Goal: Find specific page/section: Find specific page/section

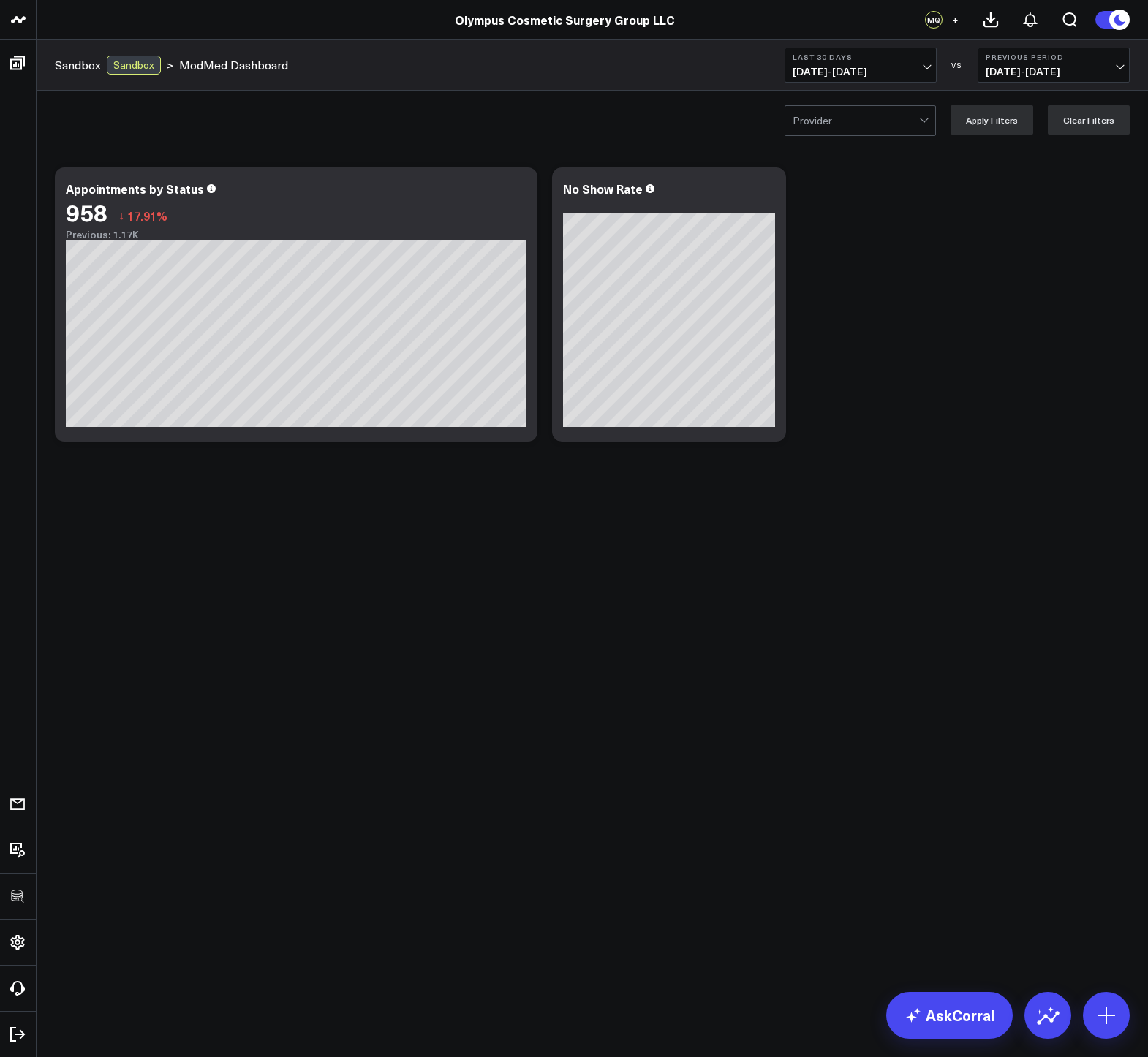
click at [827, 114] on div at bounding box center [856, 121] width 127 height 29
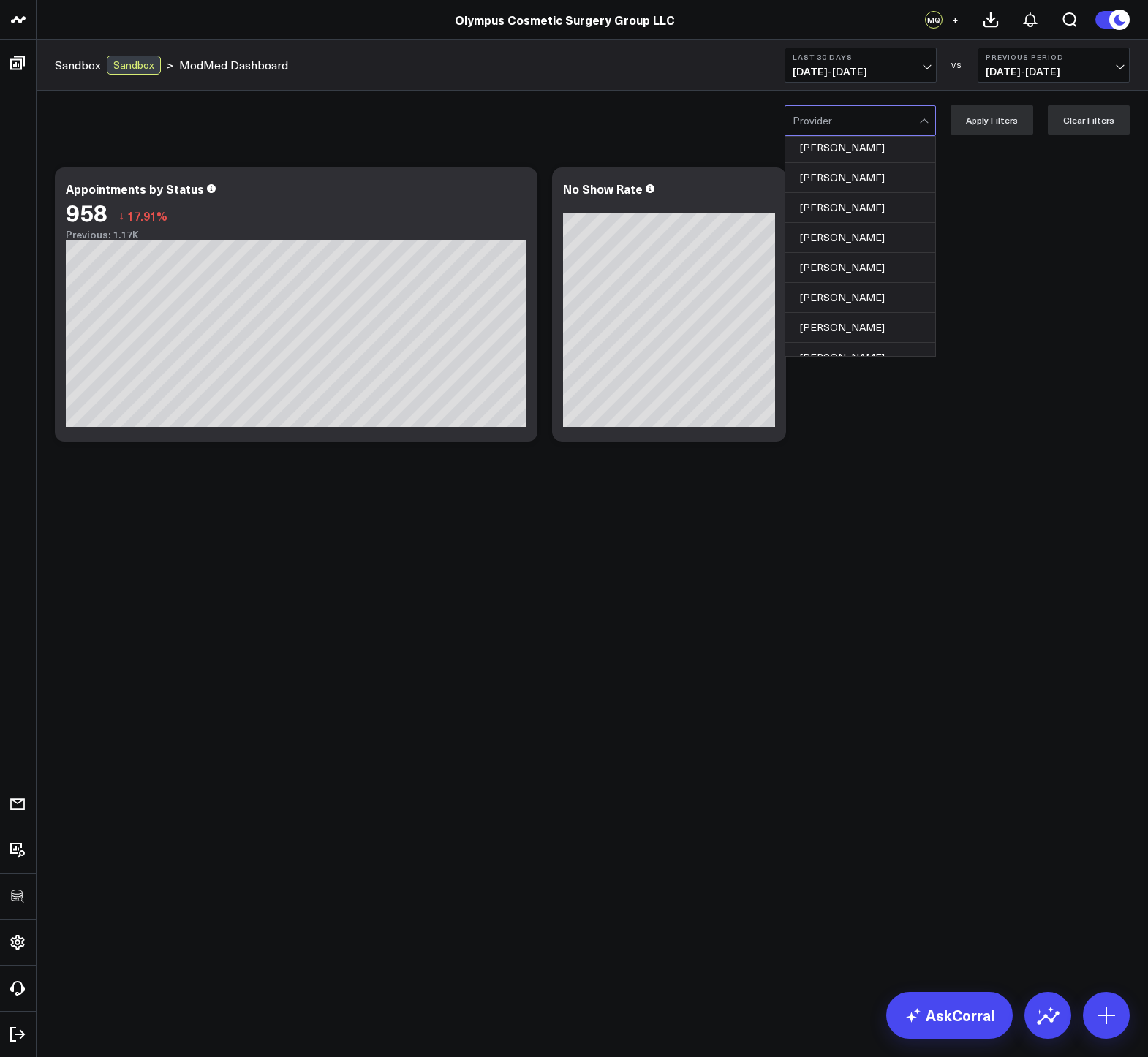
scroll to position [309, 0]
click at [831, 290] on div "Audra Stroope" at bounding box center [859, 304] width 150 height 30
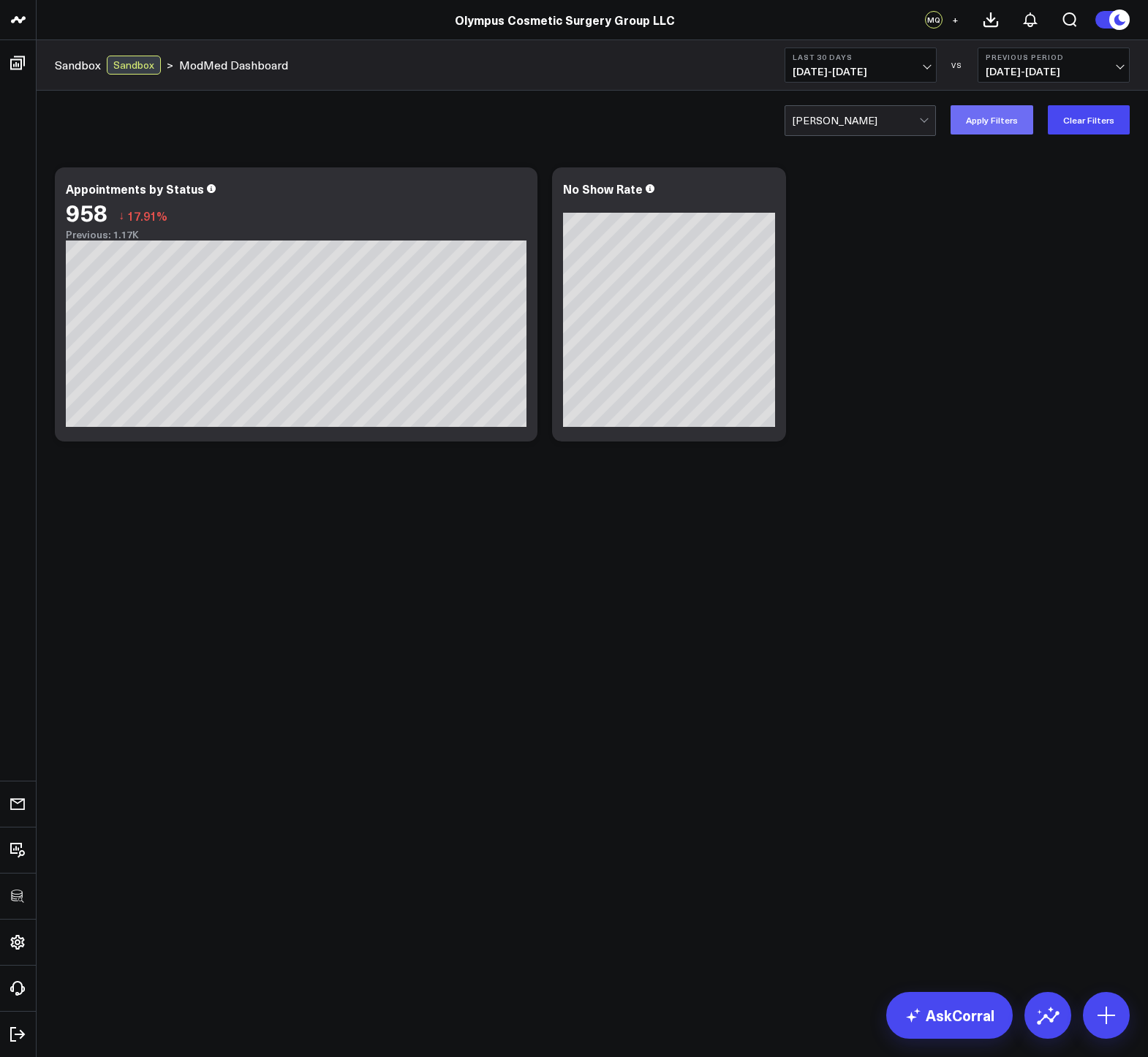
click at [989, 126] on button "Apply Filters" at bounding box center [991, 120] width 82 height 29
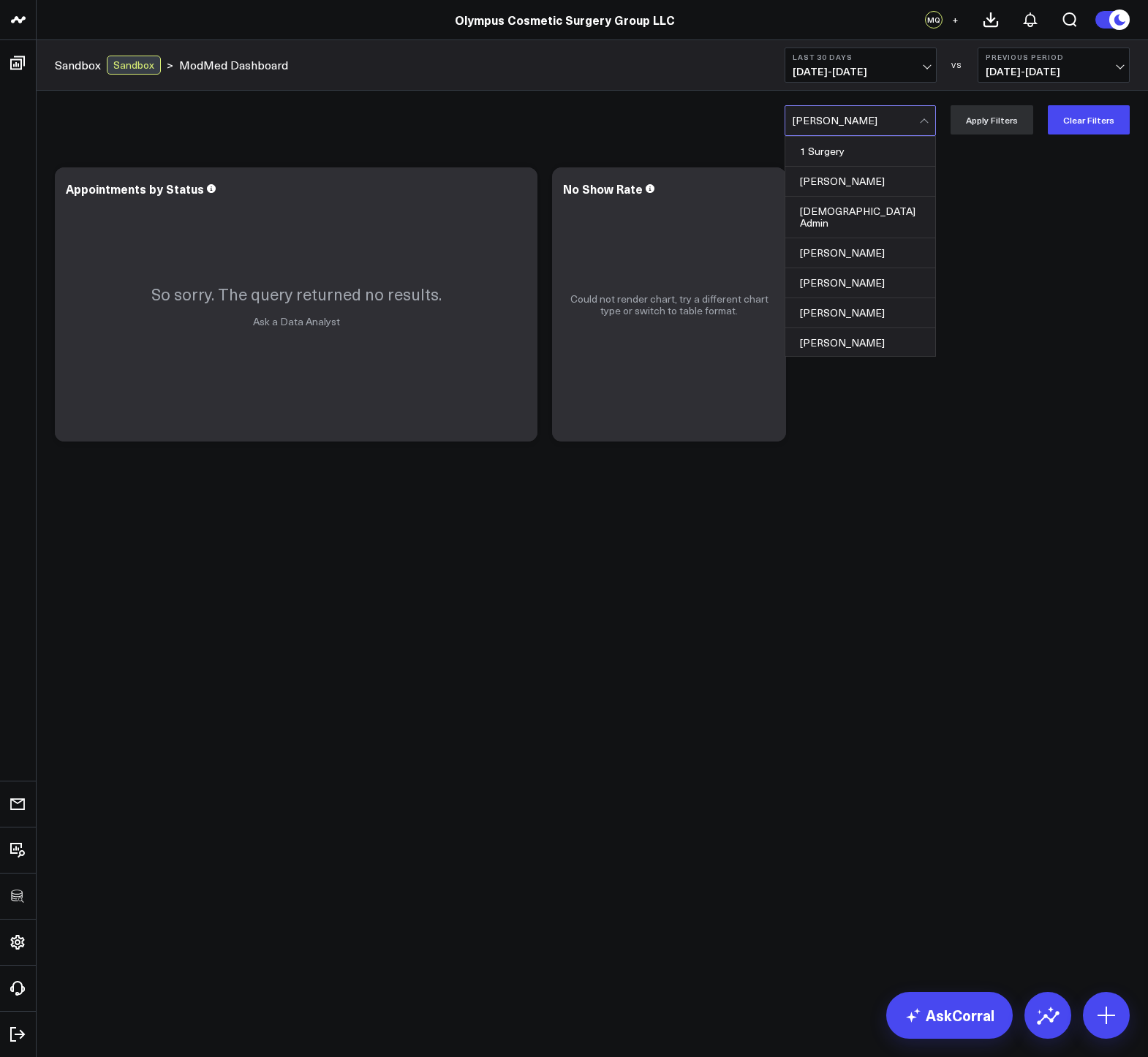
click at [919, 123] on div at bounding box center [856, 121] width 127 height 29
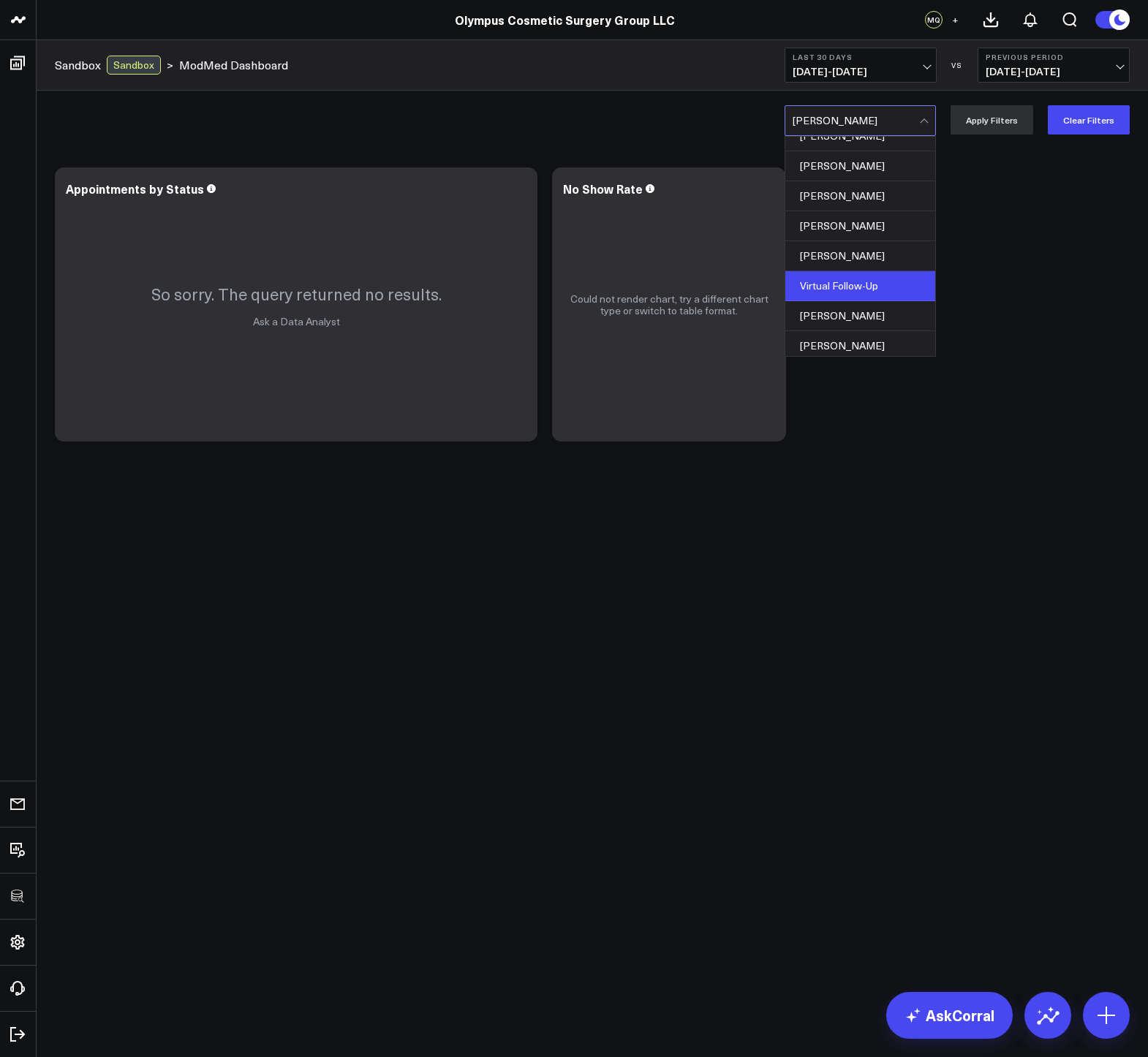
click at [857, 271] on div "Virtual Follow-Up" at bounding box center [859, 286] width 150 height 30
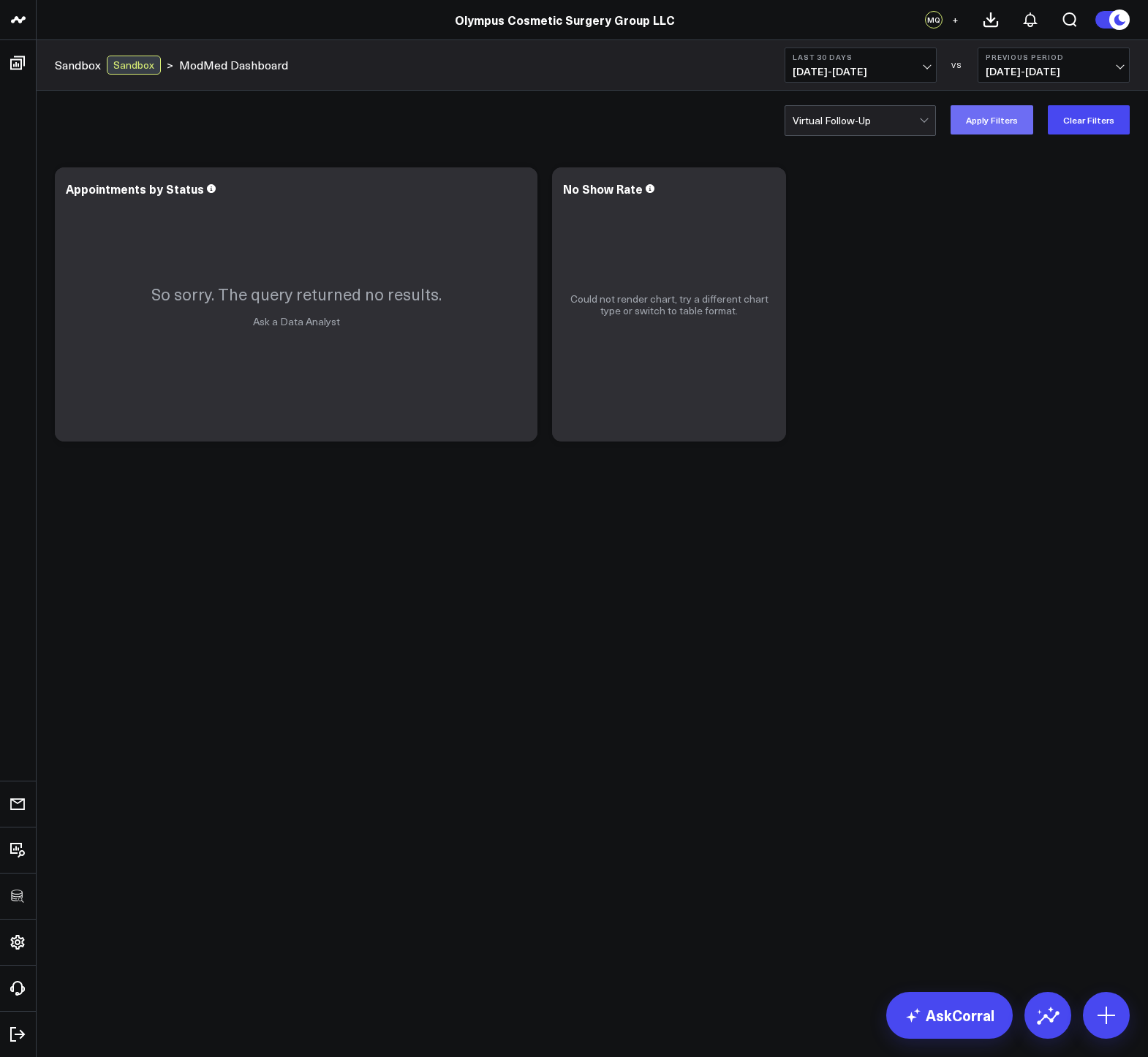
click at [984, 126] on button "Apply Filters" at bounding box center [991, 120] width 82 height 29
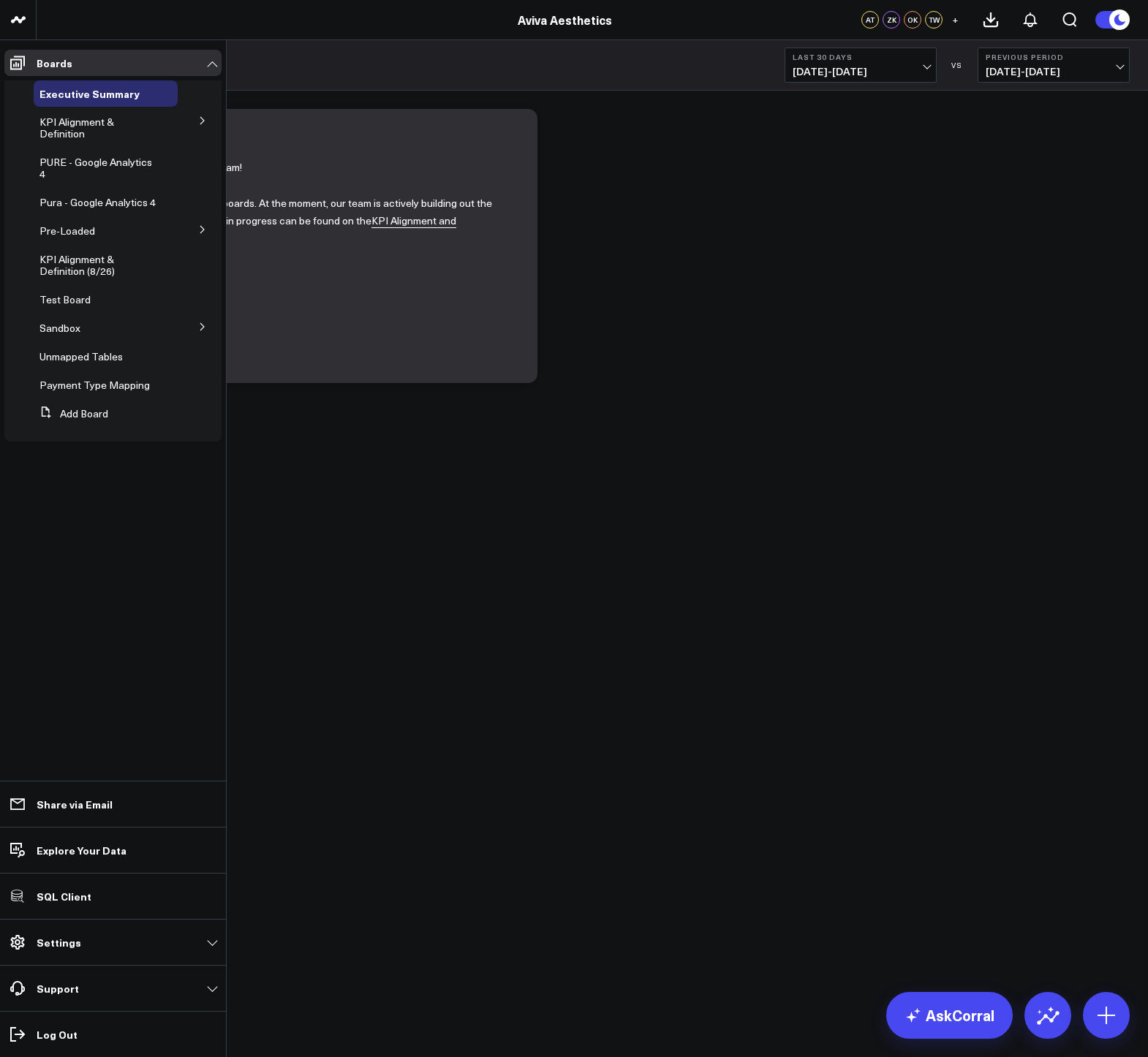
click at [198, 327] on icon at bounding box center [202, 327] width 9 height 9
click at [202, 123] on icon at bounding box center [202, 121] width 3 height 7
click at [78, 163] on span "Appointments" at bounding box center [81, 160] width 64 height 14
